Goal: Transaction & Acquisition: Download file/media

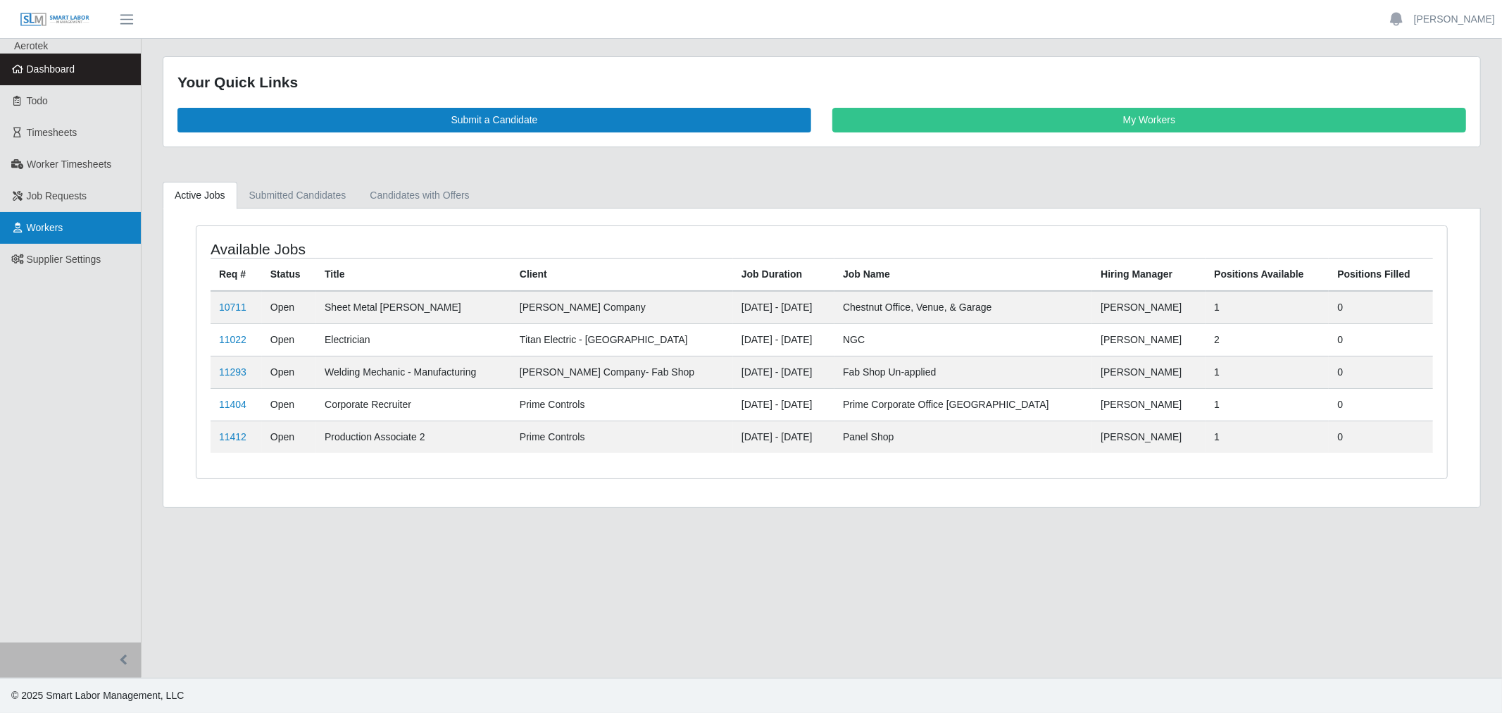
click at [50, 218] on link "Workers" at bounding box center [70, 228] width 141 height 32
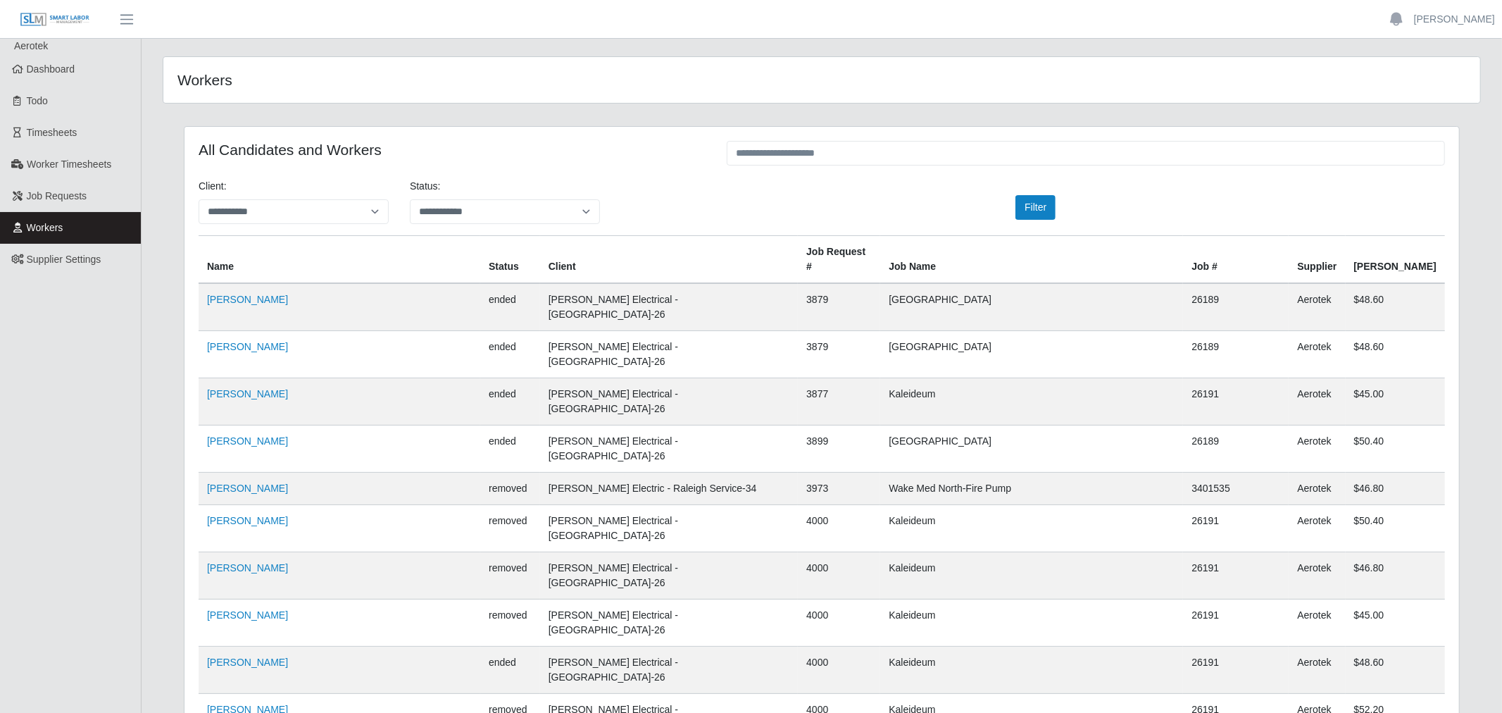
click at [65, 166] on span "Worker Timesheets" at bounding box center [69, 163] width 85 height 11
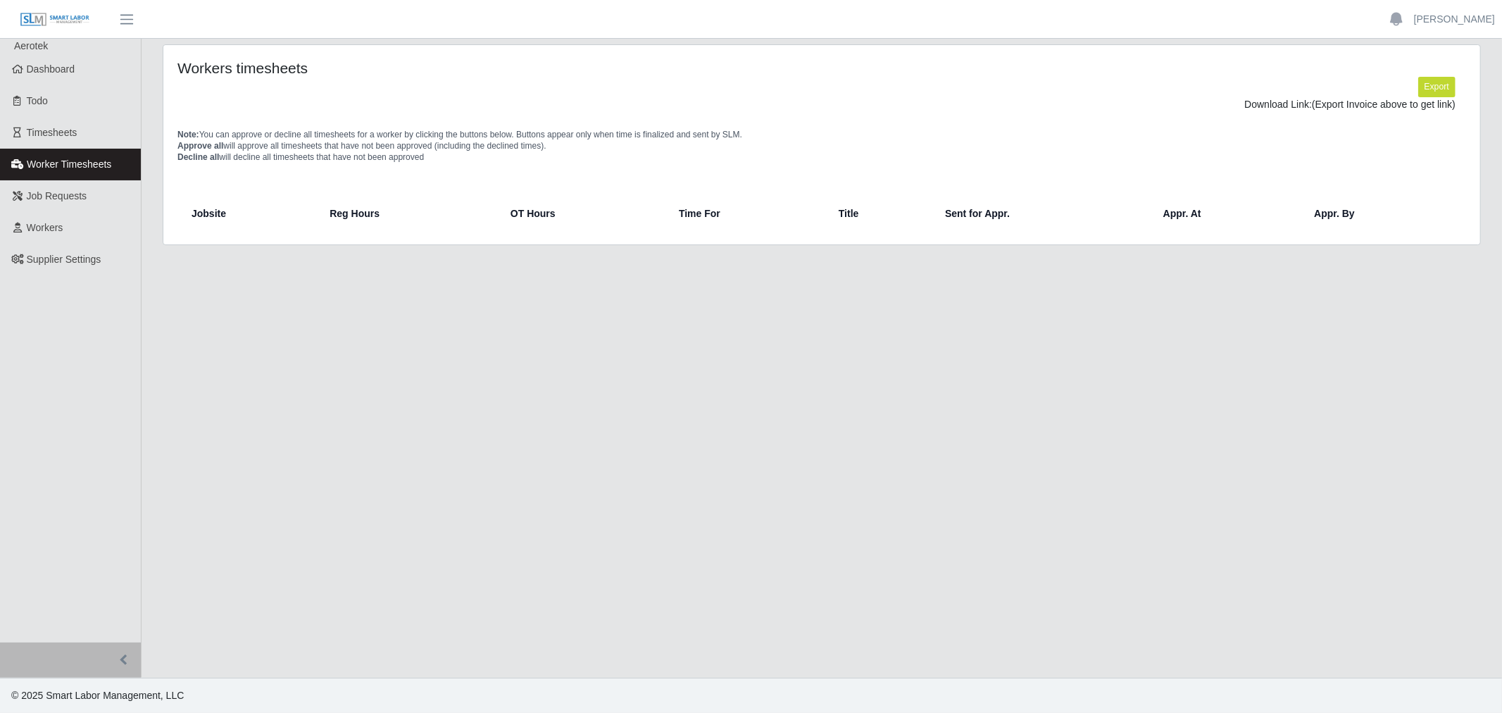
click at [59, 130] on span "Timesheets" at bounding box center [52, 132] width 51 height 11
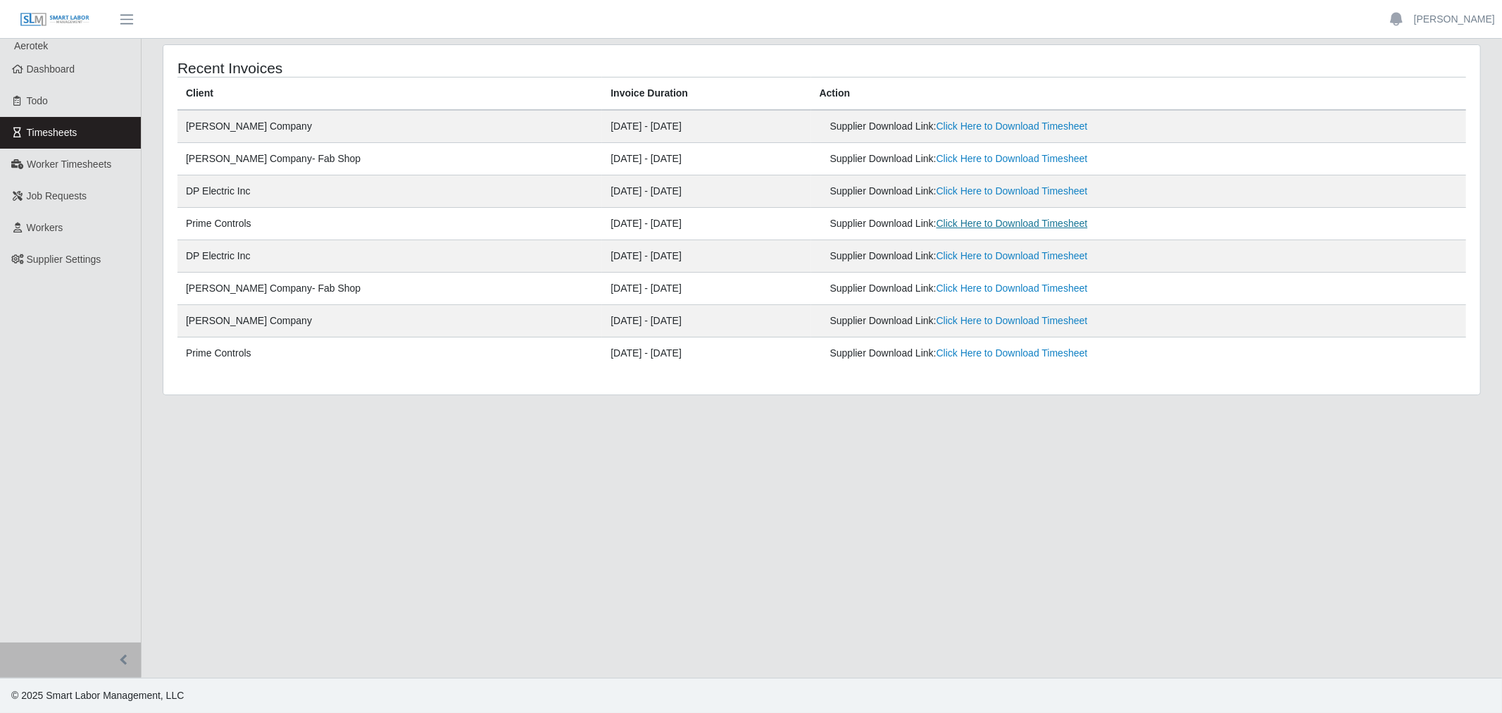
click at [937, 225] on link "Click Here to Download Timesheet" at bounding box center [1012, 223] width 151 height 11
click at [938, 357] on link "Click Here to Download Timesheet" at bounding box center [1012, 352] width 151 height 11
click at [937, 123] on link "Click Here to Download Timesheet" at bounding box center [1012, 125] width 151 height 11
click at [937, 325] on link "Click Here to Download Timesheet" at bounding box center [1012, 320] width 151 height 11
click at [979, 188] on link "Click Here to Download Timesheet" at bounding box center [1012, 190] width 151 height 11
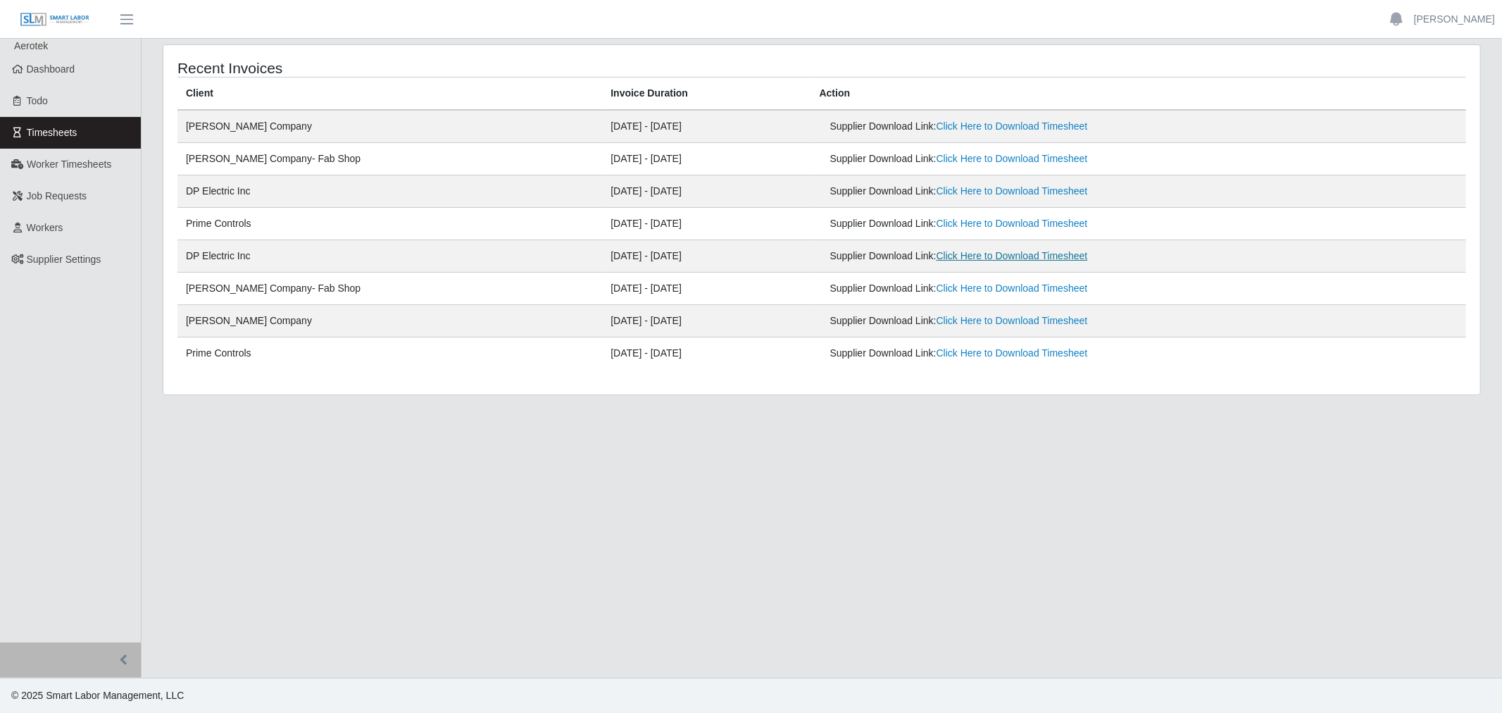
click at [940, 256] on link "Click Here to Download Timesheet" at bounding box center [1012, 255] width 151 height 11
